Goal: Information Seeking & Learning: Learn about a topic

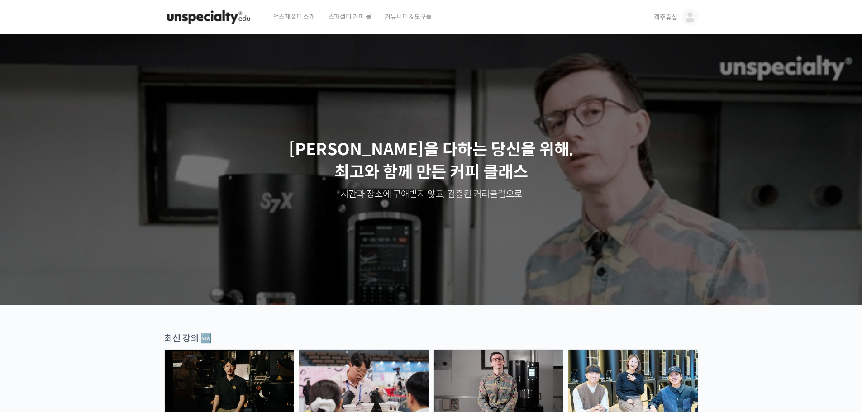
click at [681, 17] on link "객주휴심" at bounding box center [676, 17] width 44 height 34
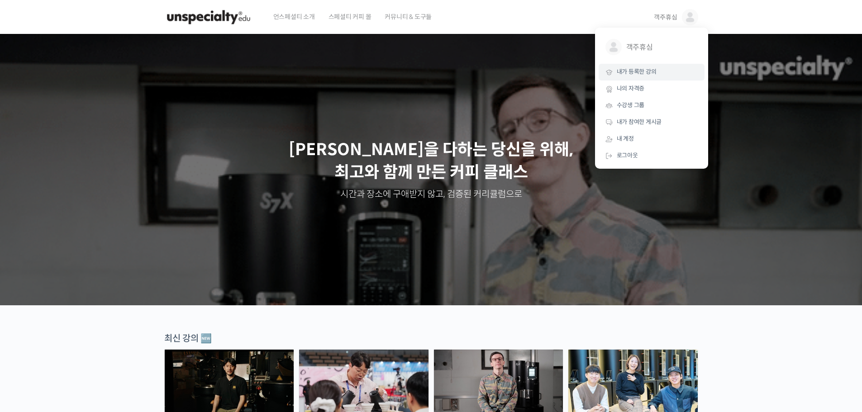
click at [651, 72] on span "내가 등록한 강의" at bounding box center [637, 72] width 40 height 8
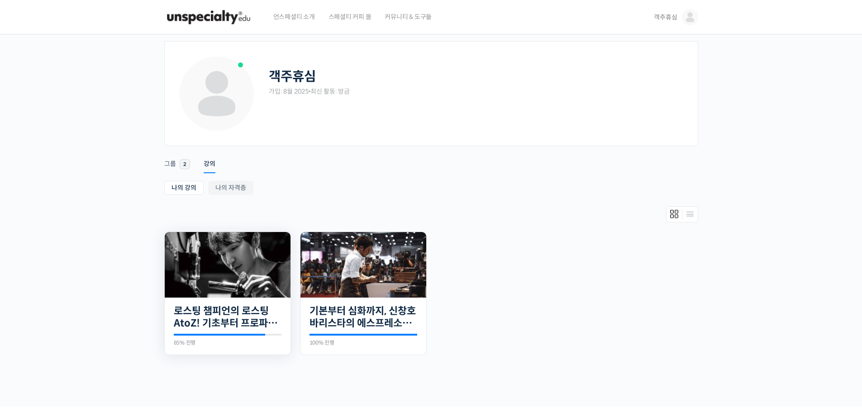
click at [241, 276] on img at bounding box center [228, 265] width 126 height 66
click at [253, 316] on link "로스팅 챔피언의 로스팅 AtoZ! 기초부터 프로파일 설계까지" at bounding box center [228, 317] width 108 height 25
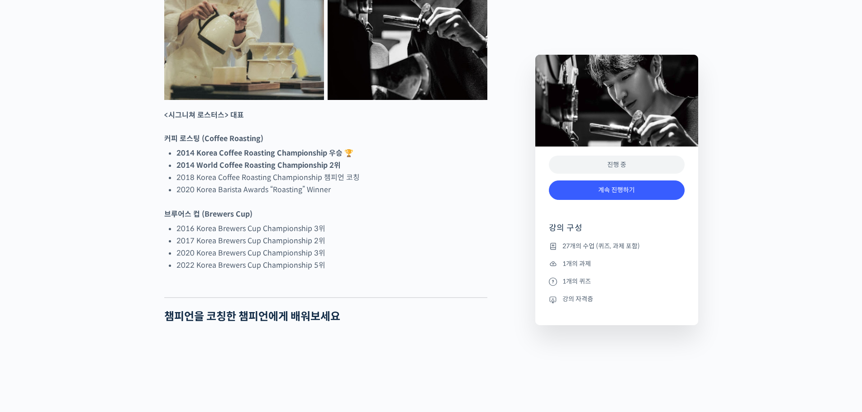
scroll to position [543, 0]
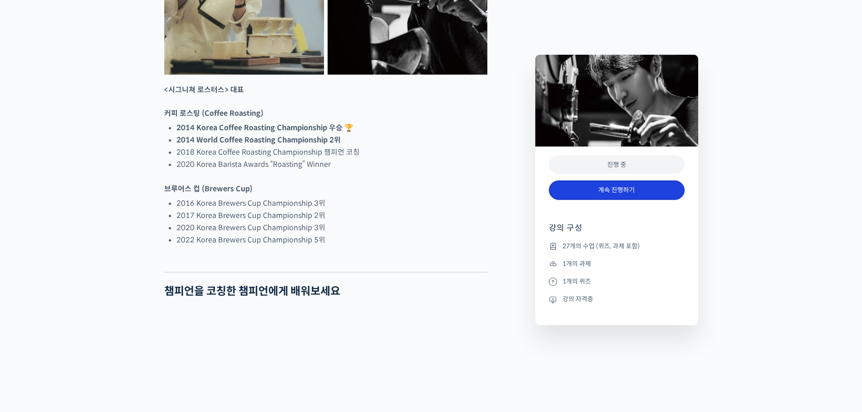
click at [585, 187] on link "계속 진행하기" at bounding box center [617, 190] width 136 height 19
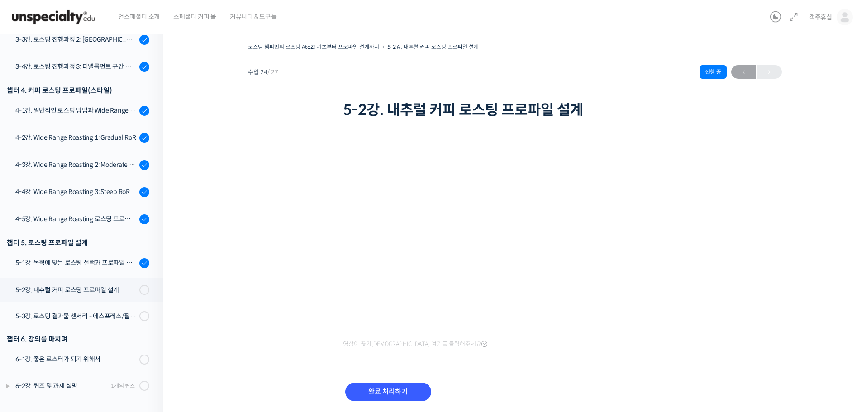
scroll to position [503, 0]
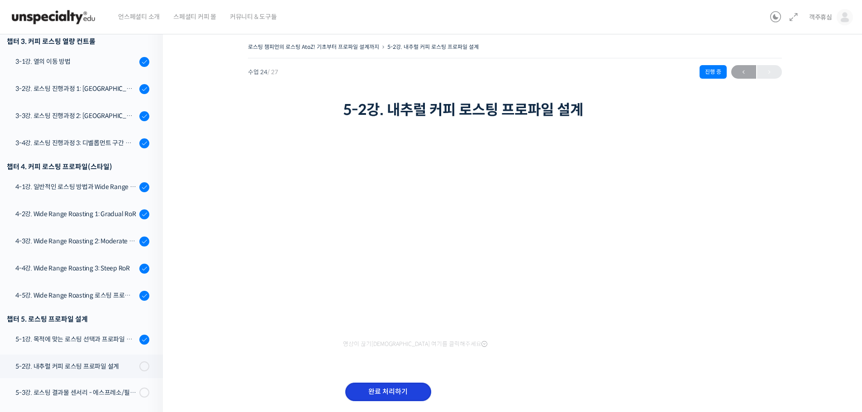
click at [387, 389] on input "완료 처리하기" at bounding box center [388, 392] width 86 height 19
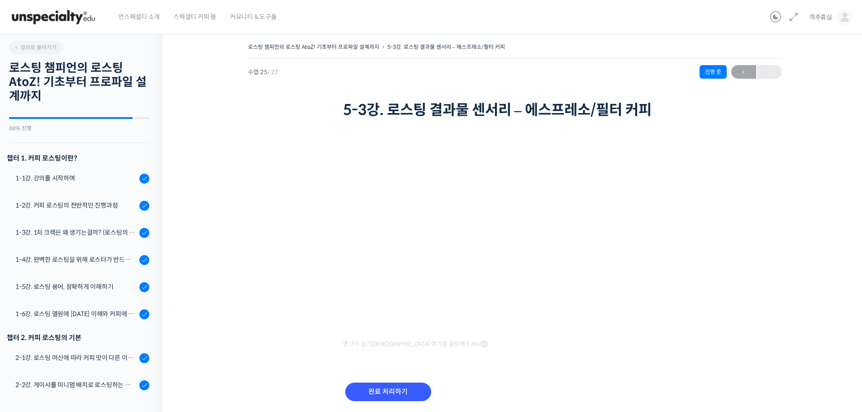
scroll to position [581, 0]
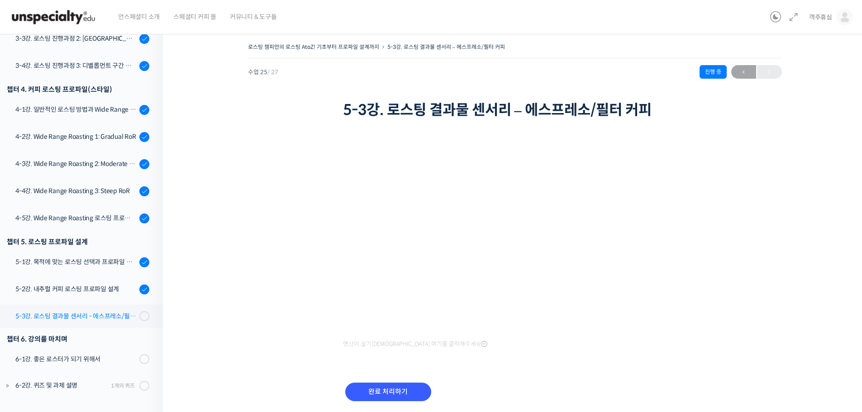
click at [94, 309] on link "5-3강. 로스팅 결과물 센서리 - 에스프레소/필터 커피" at bounding box center [78, 317] width 167 height 24
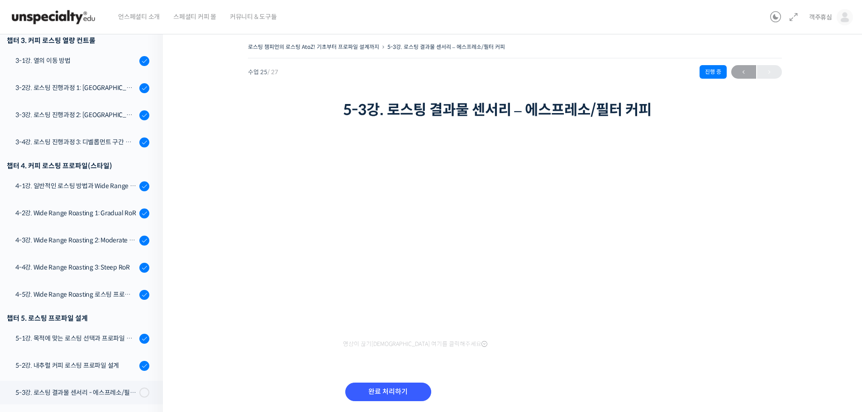
click at [748, 301] on div "로스팅 챔피언의 로스팅 AtoZ! 기초부터 프로파일 설계까지 5-3강. 로스팅 결과물 센서리 – 에스프레소/필터 커피 진행 중 수업 25 / …" at bounding box center [514, 233] width 613 height 385
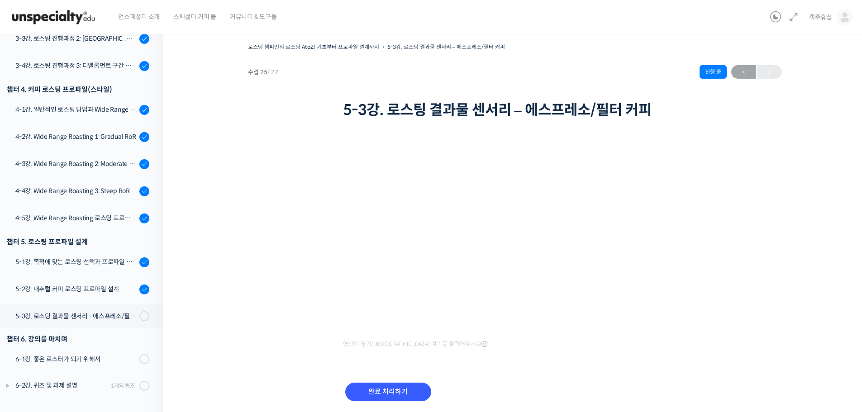
scroll to position [504, 0]
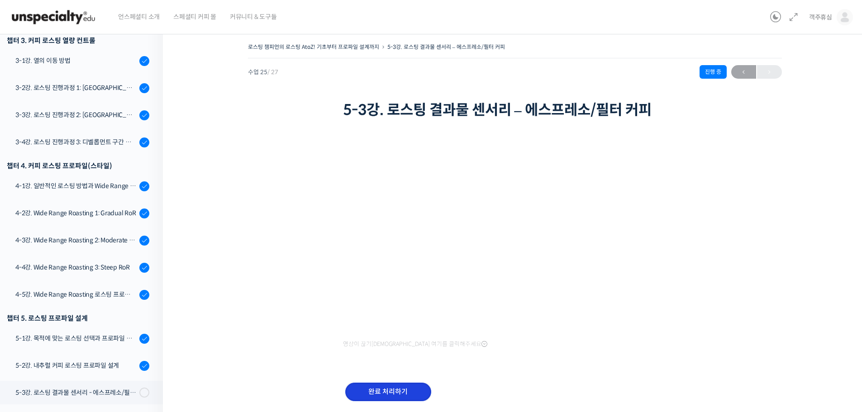
click at [372, 385] on input "완료 처리하기" at bounding box center [388, 392] width 86 height 19
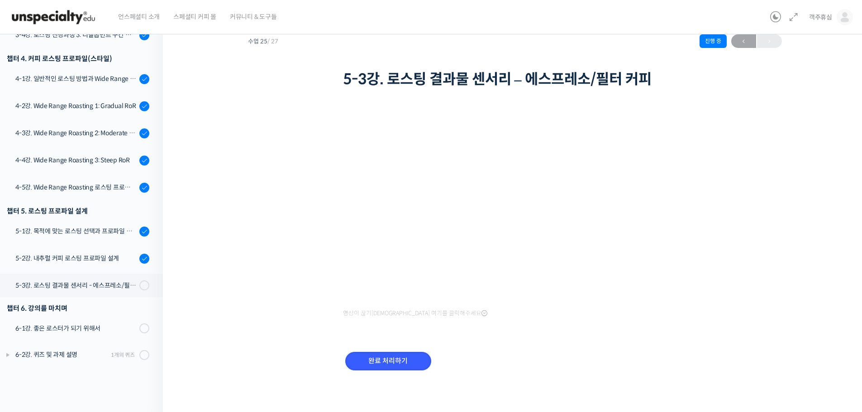
scroll to position [32, 0]
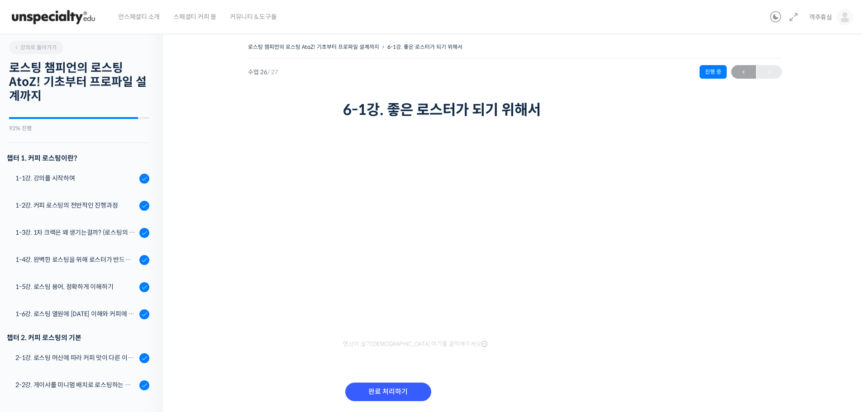
scroll to position [581, 0]
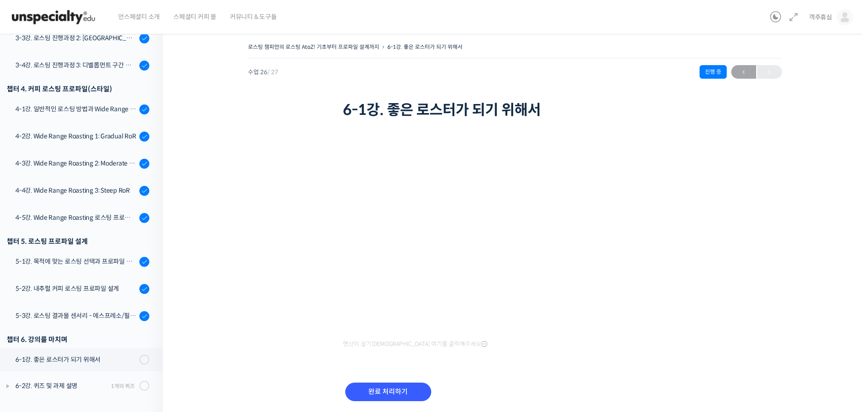
click at [562, 347] on div "영상이 끊기[DEMOGRAPHIC_DATA] 여기를 클릭해주세요" at bounding box center [515, 244] width 344 height 211
click at [411, 397] on input "완료 처리하기" at bounding box center [388, 392] width 86 height 19
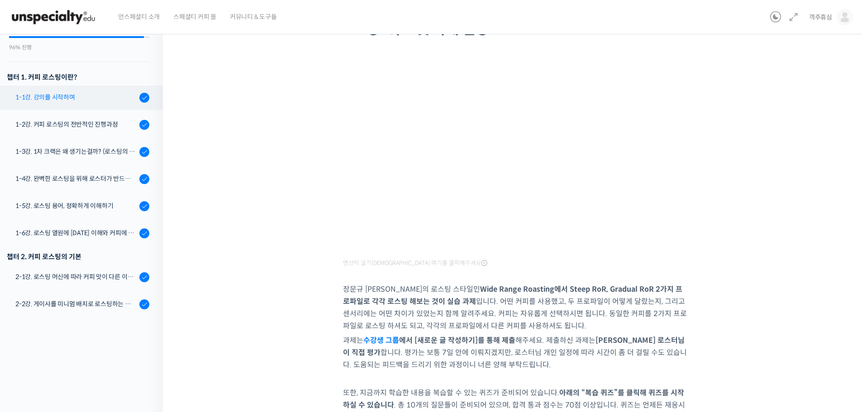
click at [105, 102] on div "1-1강. 강의를 시작하며" at bounding box center [75, 97] width 121 height 10
click at [100, 126] on div "1-2강. 커피 로스팅의 전반적인 진행과정" at bounding box center [75, 125] width 121 height 10
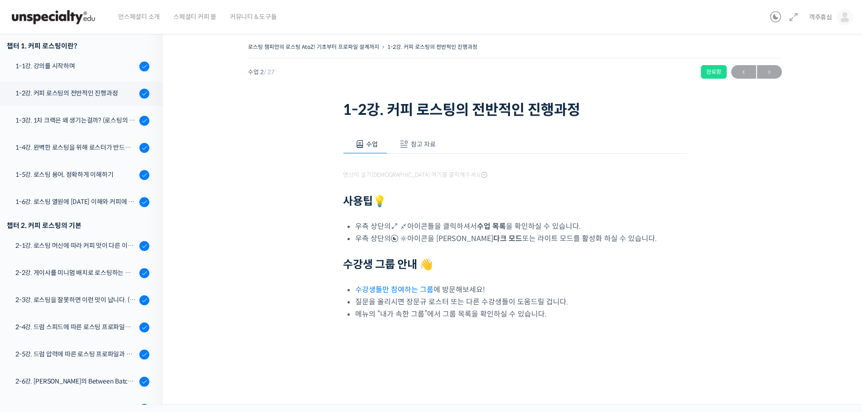
scroll to position [159, 0]
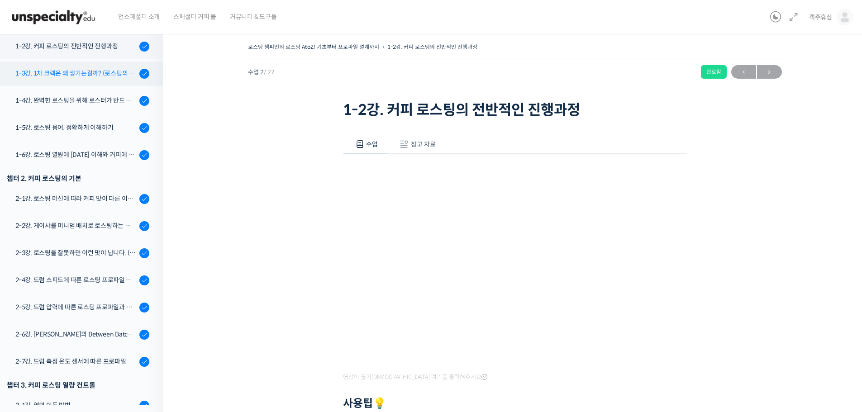
click at [92, 72] on div "1-3강. 1차 크랙은 왜 생기는걸까? (로스팅의 물리적, 화학적 변화)" at bounding box center [75, 73] width 121 height 10
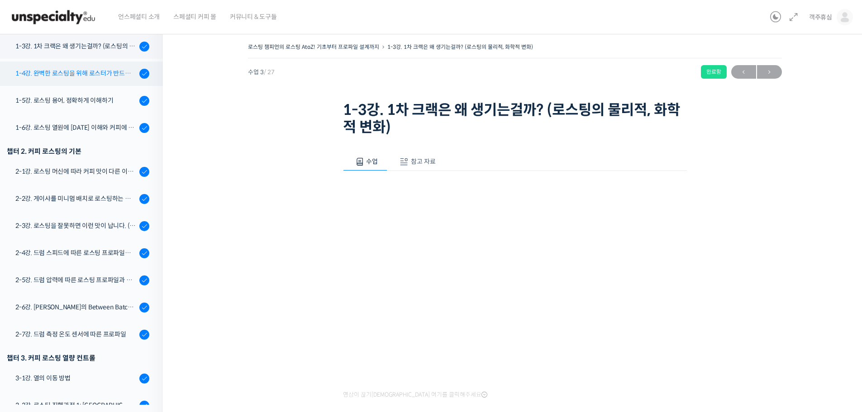
click at [86, 72] on div "1-4강. 완벽한 로스팅을 위해 로스터가 반드시 갖춰야 할 것 (로스팅 목표 설정하기)" at bounding box center [75, 73] width 121 height 10
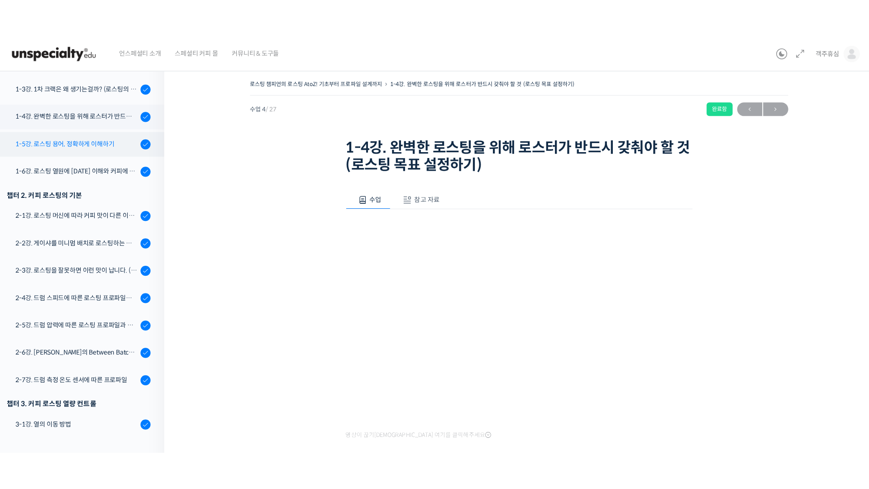
scroll to position [214, 0]
